Goal: Task Accomplishment & Management: Manage account settings

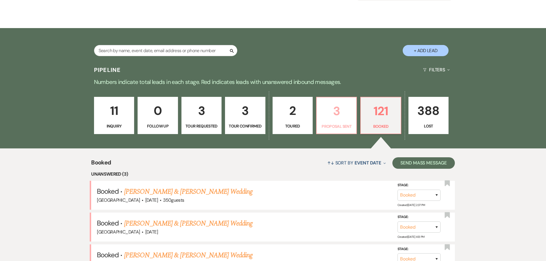
click at [341, 119] on p "3" at bounding box center [336, 110] width 33 height 19
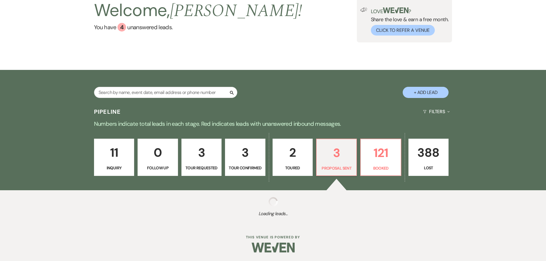
select select "6"
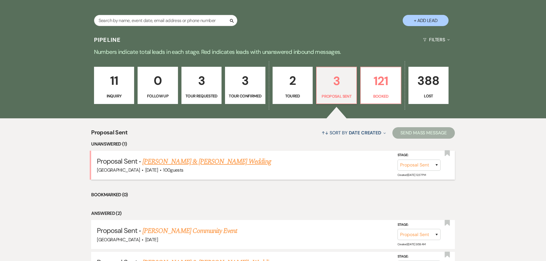
scroll to position [114, 0]
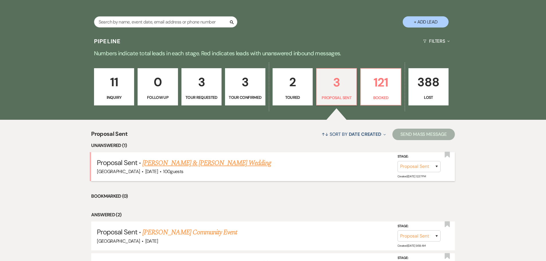
click at [218, 161] on link "[PERSON_NAME] & [PERSON_NAME] Wedding" at bounding box center [206, 163] width 128 height 10
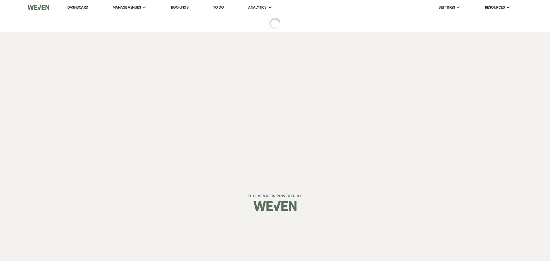
select select "6"
select select "5"
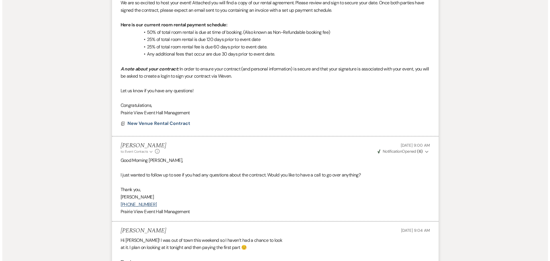
scroll to position [221, 0]
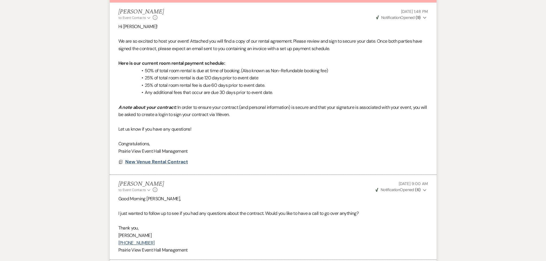
click at [164, 162] on span "New Venue Rental Contract" at bounding box center [156, 162] width 63 height 6
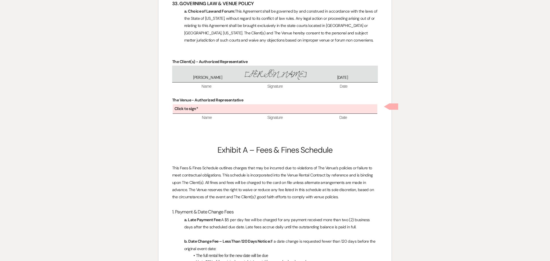
scroll to position [4341, 0]
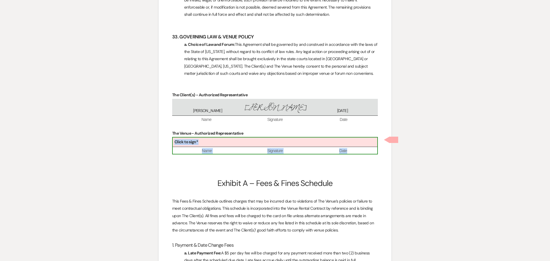
click at [302, 143] on div "Click to sign*" at bounding box center [275, 142] width 205 height 9
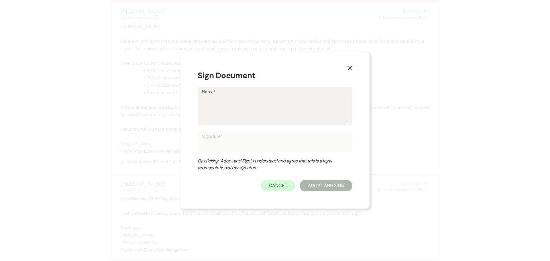
type textarea "C"
type input "C"
type textarea "Ch"
type input "Ch"
type textarea "Cha"
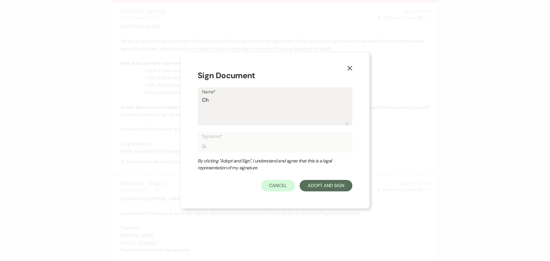
type input "Cha"
type textarea "[PERSON_NAME]"
type input "[PERSON_NAME]"
type textarea "[PERSON_NAME]"
type input "[PERSON_NAME]"
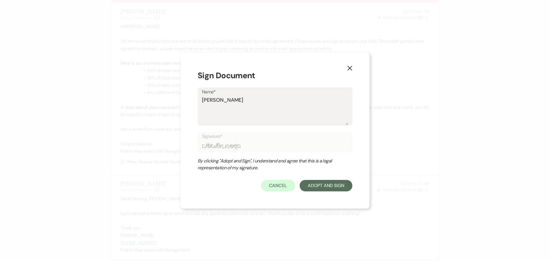
type textarea "[PERSON_NAME]"
type input "[PERSON_NAME]"
type textarea "[PERSON_NAME]"
type input "[PERSON_NAME]"
type textarea "[PERSON_NAME]"
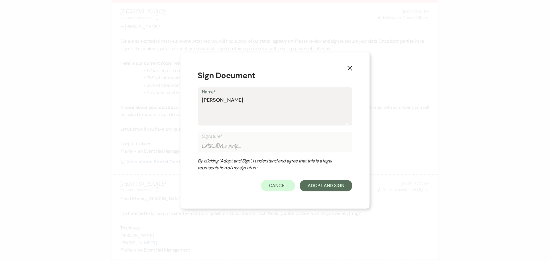
type input "[PERSON_NAME]"
type textarea "[PERSON_NAME] D"
type input "[PERSON_NAME] D"
type textarea "[PERSON_NAME] Da"
type input "[PERSON_NAME] Da"
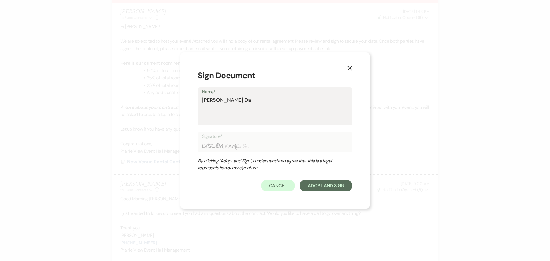
type textarea "[PERSON_NAME] Dav"
type input "[PERSON_NAME] Dav"
type textarea "[PERSON_NAME]"
type input "[PERSON_NAME]"
type textarea "[PERSON_NAME]"
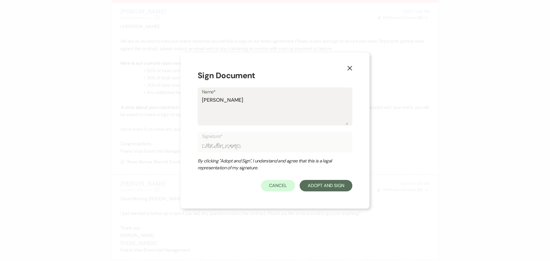
type input "[PERSON_NAME]"
type textarea "[PERSON_NAME]"
click at [321, 189] on button "Adopt And Sign" at bounding box center [326, 185] width 53 height 11
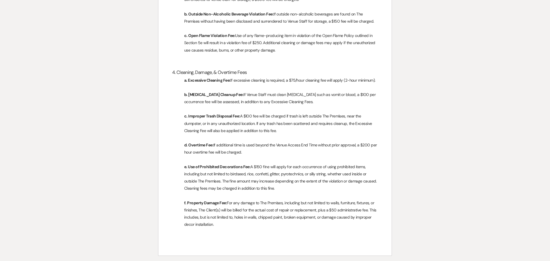
scroll to position [4852, 0]
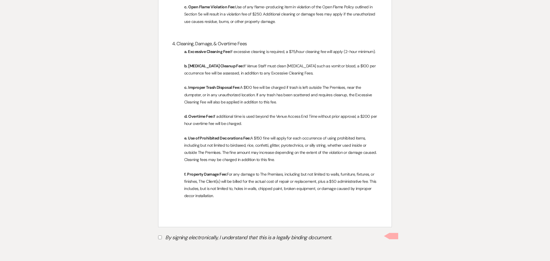
click at [160, 236] on input "By signing electronically, I understand that this is a legally binding document." at bounding box center [160, 237] width 4 height 4
checkbox input "true"
click at [170, 254] on button "Submit" at bounding box center [178, 252] width 40 height 10
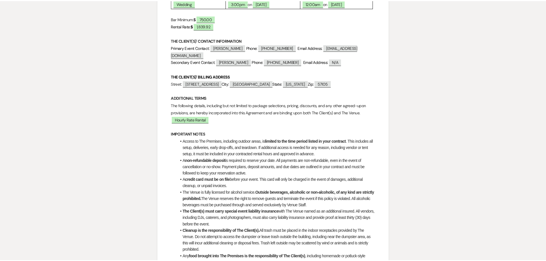
scroll to position [0, 0]
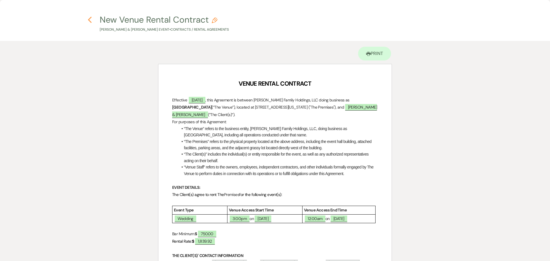
click at [90, 18] on use "button" at bounding box center [90, 20] width 4 height 6
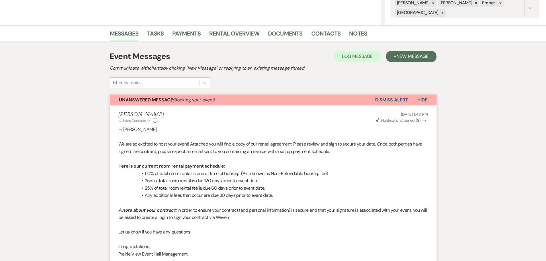
scroll to position [107, 0]
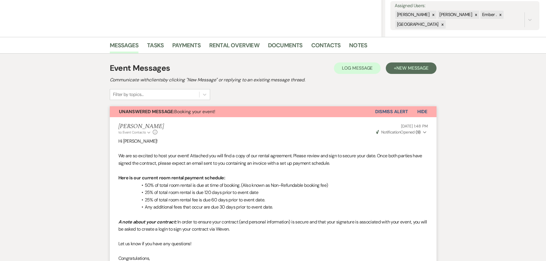
click at [385, 110] on button "Dismiss Alert" at bounding box center [391, 111] width 33 height 11
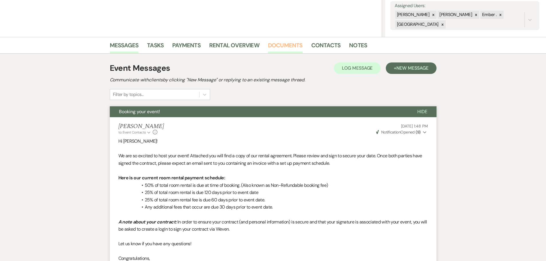
click at [290, 46] on link "Documents" at bounding box center [285, 47] width 35 height 13
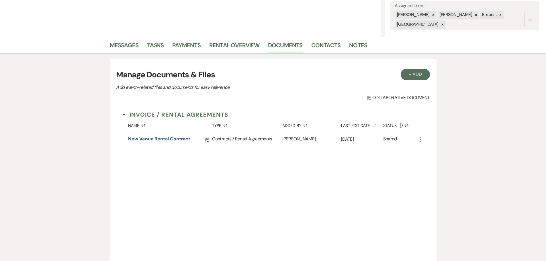
click at [157, 139] on link "New Venue Rental Contract" at bounding box center [159, 140] width 62 height 9
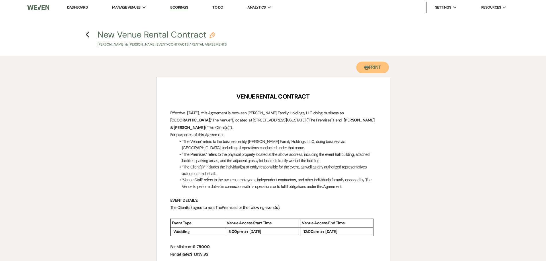
click at [366, 69] on icon "Printer" at bounding box center [366, 67] width 5 height 5
click at [88, 34] on icon "Previous" at bounding box center [87, 34] width 4 height 7
select select "6"
select select "5"
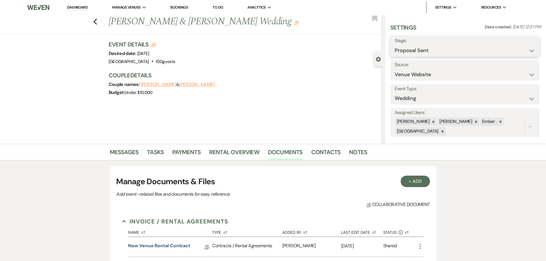
click at [450, 50] on select "Inquiry Follow Up Tour Requested Tour Confirmed Toured Proposal Sent Booked Lost" at bounding box center [464, 50] width 140 height 11
select select "7"
click at [394, 45] on select "Inquiry Follow Up Tour Requested Tour Confirmed Toured Proposal Sent Booked Lost" at bounding box center [464, 50] width 140 height 11
click at [527, 45] on button "Save" at bounding box center [523, 46] width 32 height 11
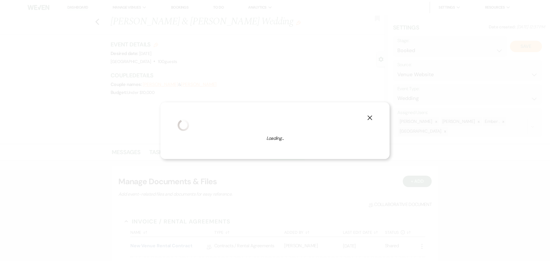
select select "1"
select select "677"
select select "false"
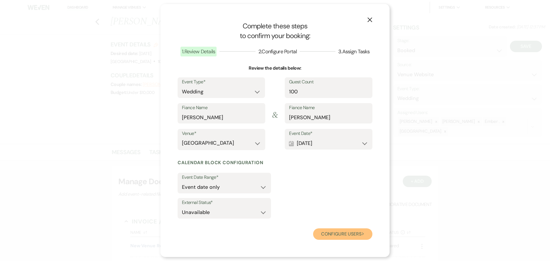
click at [335, 234] on button "Configure users Next" at bounding box center [342, 233] width 59 height 11
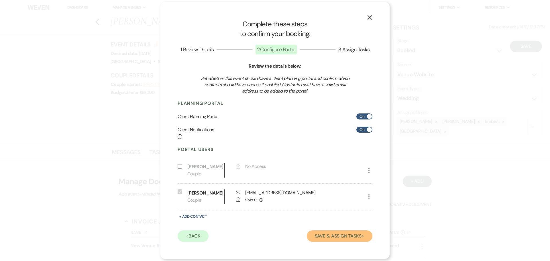
click at [334, 236] on button "Save & Assign Tasks Next" at bounding box center [340, 235] width 66 height 11
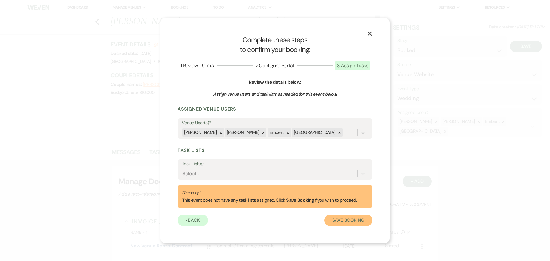
click at [345, 220] on button "Save Booking" at bounding box center [348, 220] width 48 height 11
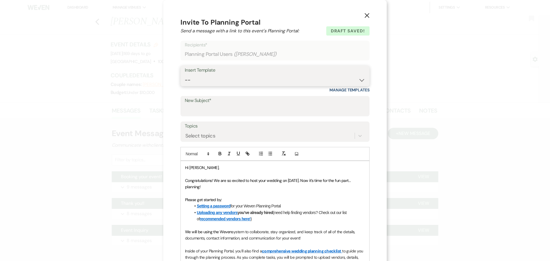
click at [253, 78] on select "-- Weven Planning Portal Introduction (Booked Events) Initial Inquiry Response …" at bounding box center [275, 79] width 180 height 11
click at [234, 107] on input "New Subject*" at bounding box center [275, 110] width 180 height 11
type input "It's time to start planning!"
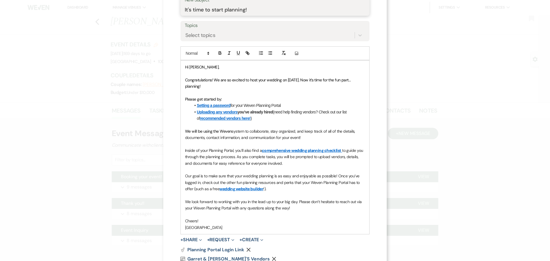
scroll to position [115, 0]
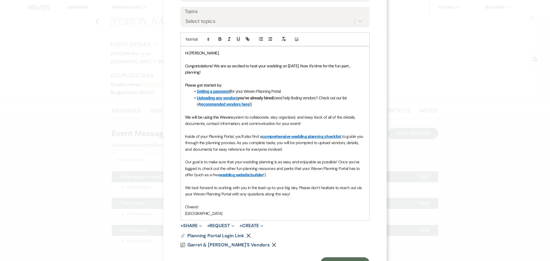
drag, startPoint x: 236, startPoint y: 97, endPoint x: 272, endPoint y: 97, distance: 35.5
click at [272, 97] on strong "Uploading any vendors you’ve already hired" at bounding box center [235, 98] width 76 height 5
click at [298, 100] on li "Uploading any vendors you’ve already hired (need help finding vendors? Check ou…" at bounding box center [278, 101] width 174 height 13
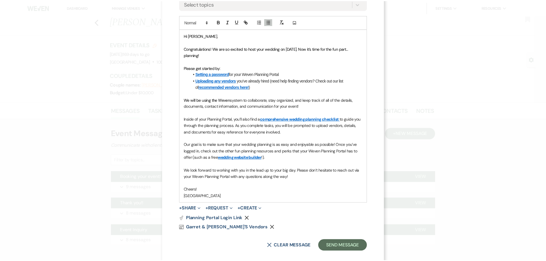
scroll to position [140, 0]
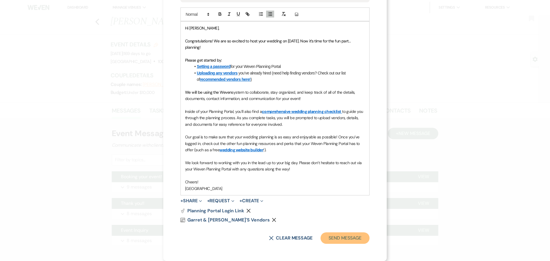
click at [357, 238] on button "Send Message" at bounding box center [345, 237] width 49 height 11
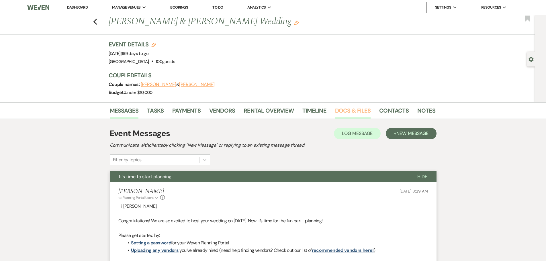
click at [350, 110] on link "Docs & Files" at bounding box center [353, 112] width 36 height 13
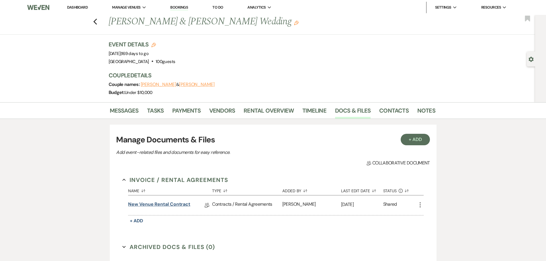
click at [166, 206] on link "New Venue Rental Contract" at bounding box center [159, 205] width 62 height 9
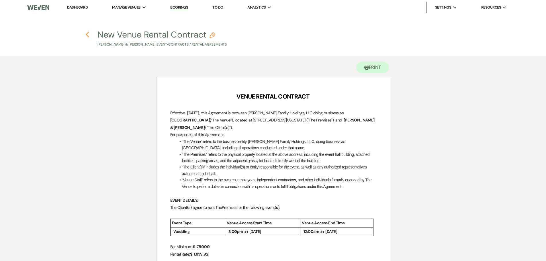
click at [89, 34] on icon "Previous" at bounding box center [87, 34] width 4 height 7
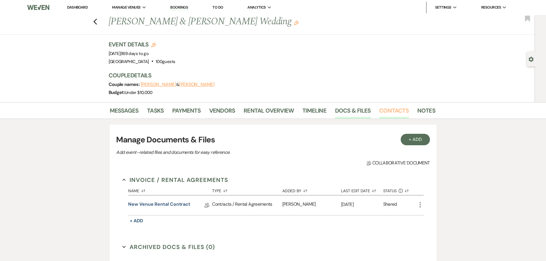
click at [386, 109] on link "Contacts" at bounding box center [394, 112] width 30 height 13
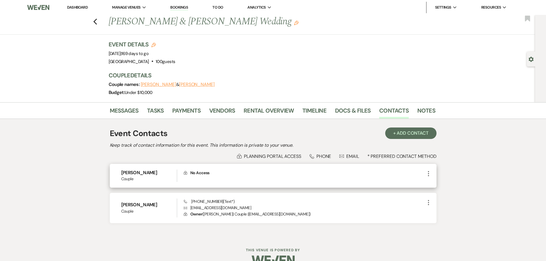
click at [427, 176] on icon "More" at bounding box center [428, 173] width 7 height 7
click at [434, 184] on use "button" at bounding box center [434, 184] width 4 height 4
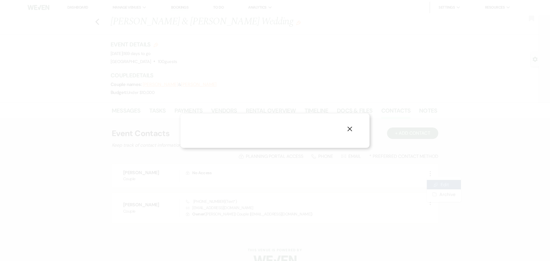
select select "1"
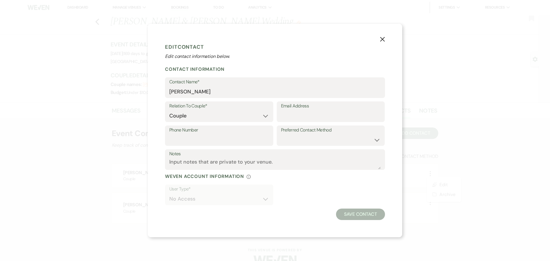
click at [220, 133] on label "Phone Number" at bounding box center [219, 130] width 100 height 8
click at [220, 134] on input "Phone Number" at bounding box center [219, 139] width 100 height 11
paste input "6052916478"
type input "6052916478"
click at [357, 215] on button "Save Contact" at bounding box center [360, 214] width 49 height 11
